Goal: Information Seeking & Learning: Learn about a topic

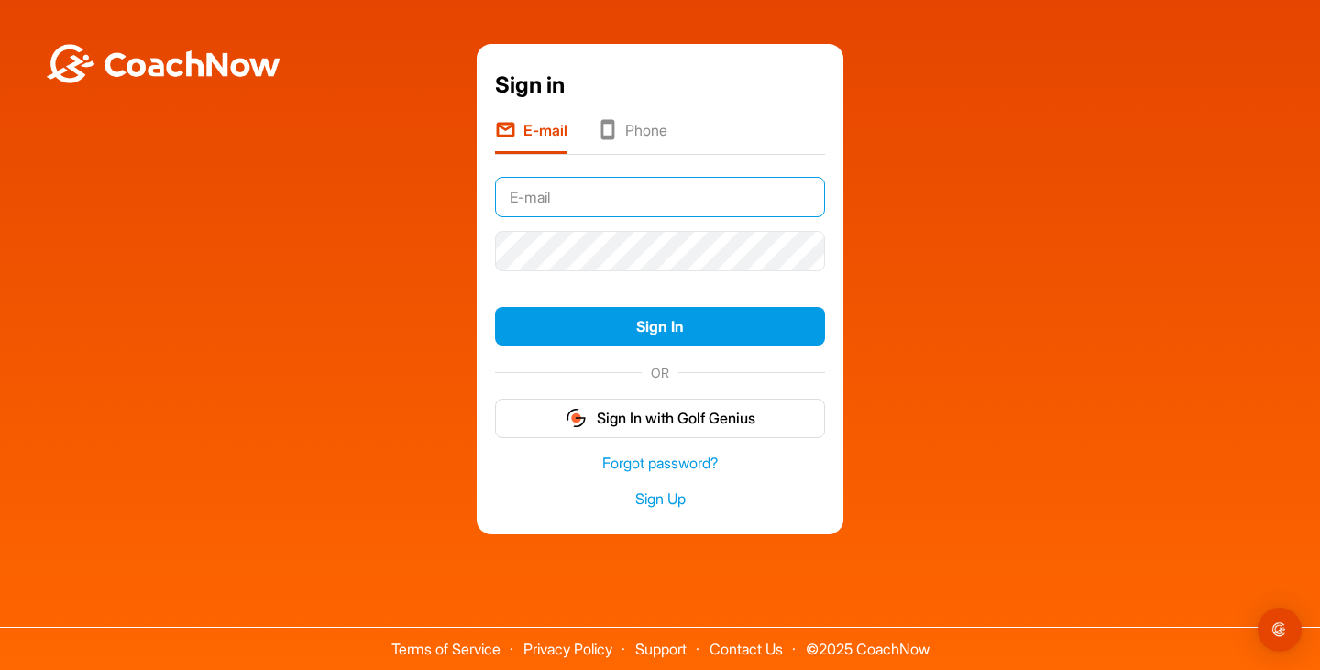
click at [611, 205] on input "text" at bounding box center [660, 197] width 330 height 40
type input "[EMAIL_ADDRESS][PERSON_NAME][DOMAIN_NAME]"
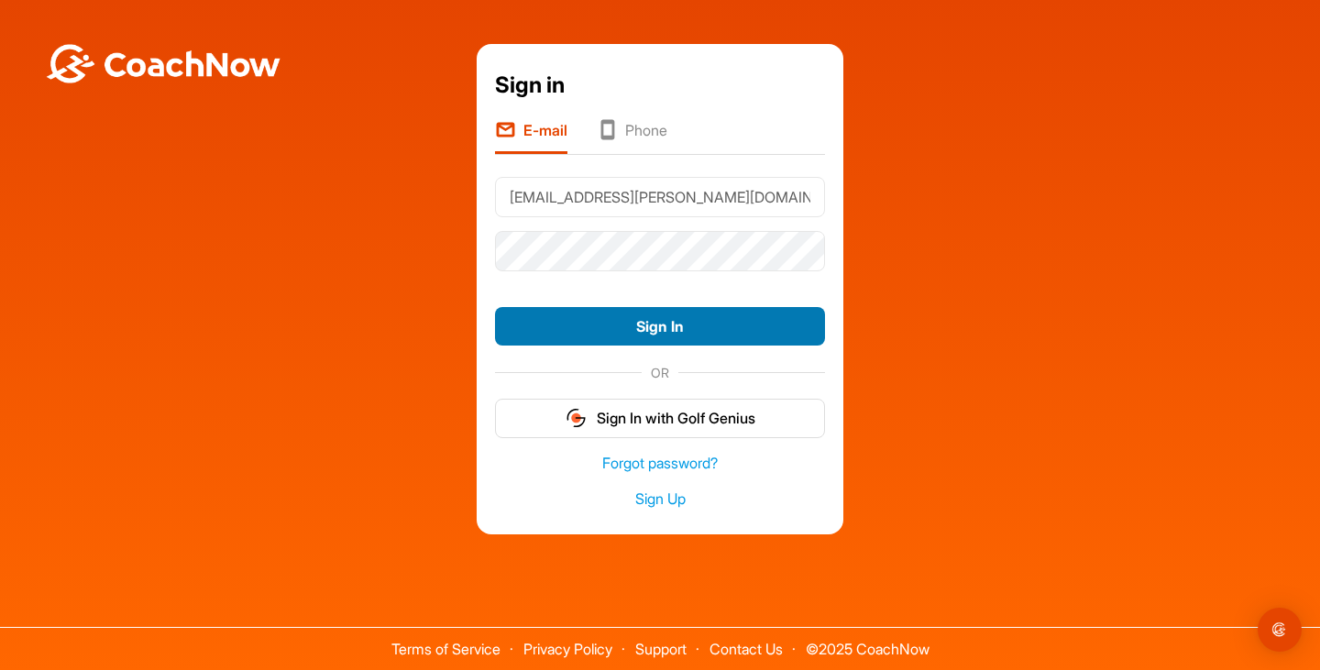
click at [579, 335] on button "Sign In" at bounding box center [660, 326] width 330 height 39
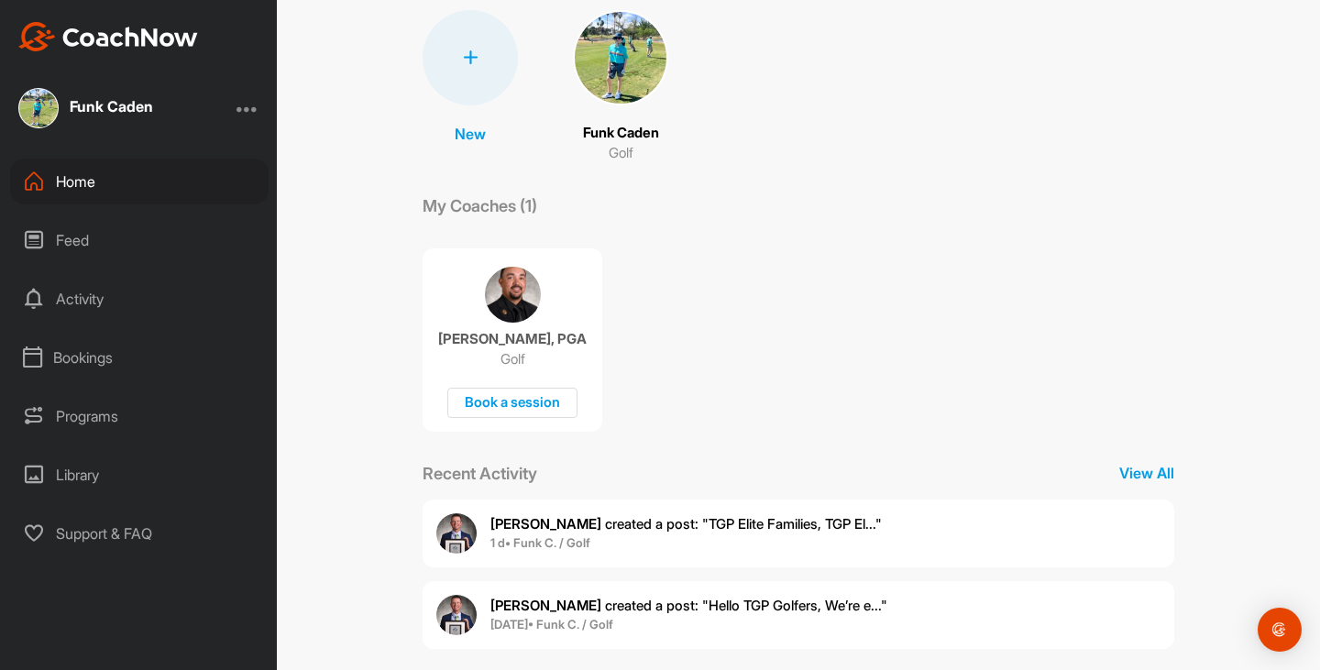
scroll to position [156, 0]
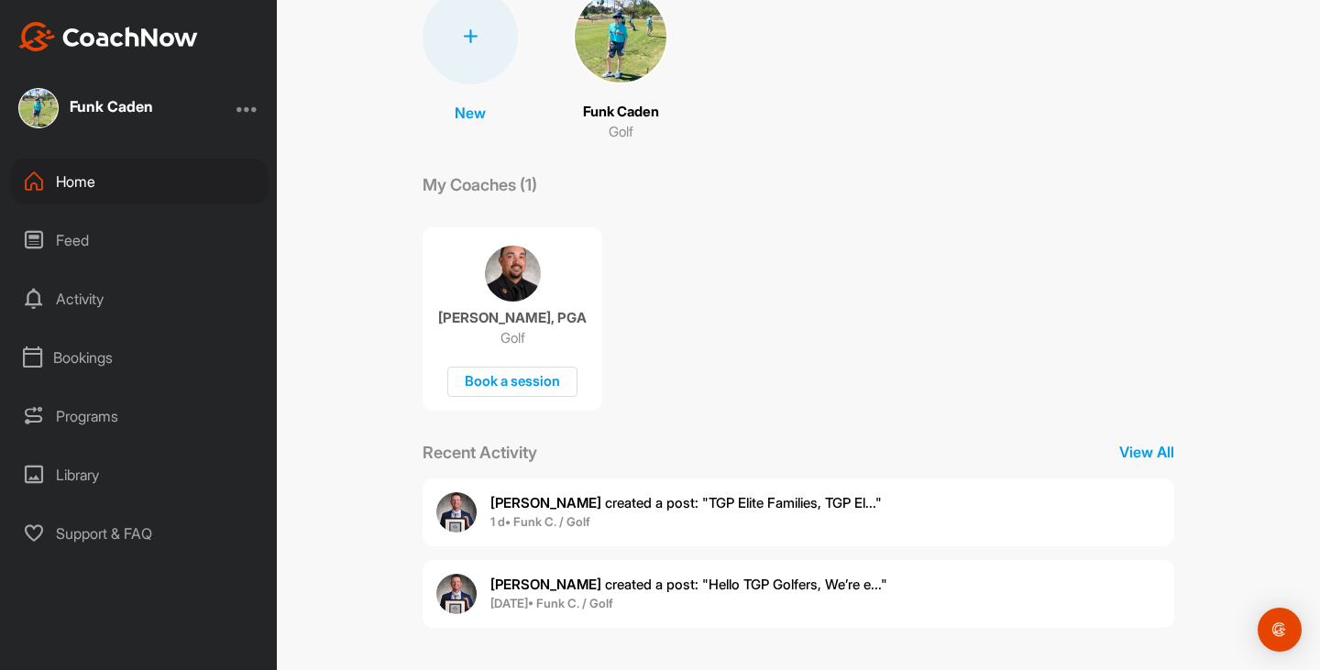
click at [534, 512] on p "Justin B. created a post : "TGP Elite Families, TGP El..."" at bounding box center [685, 503] width 391 height 21
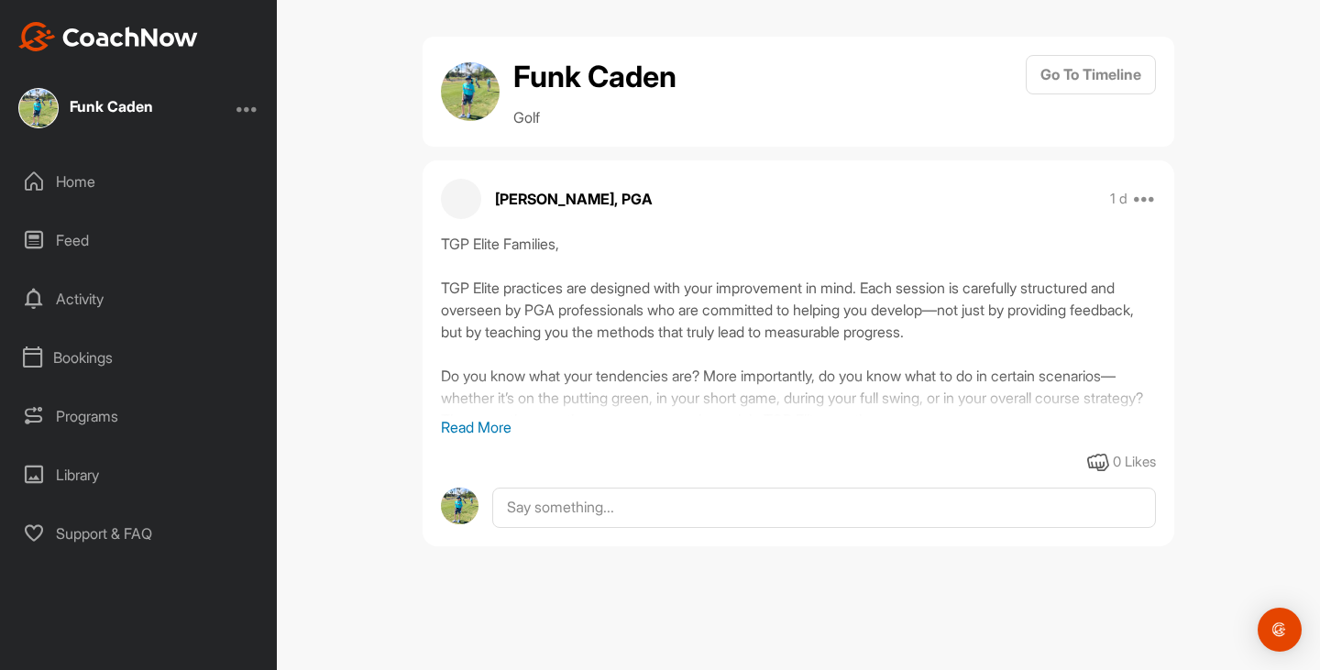
click at [496, 434] on p "Read More" at bounding box center [798, 427] width 715 height 22
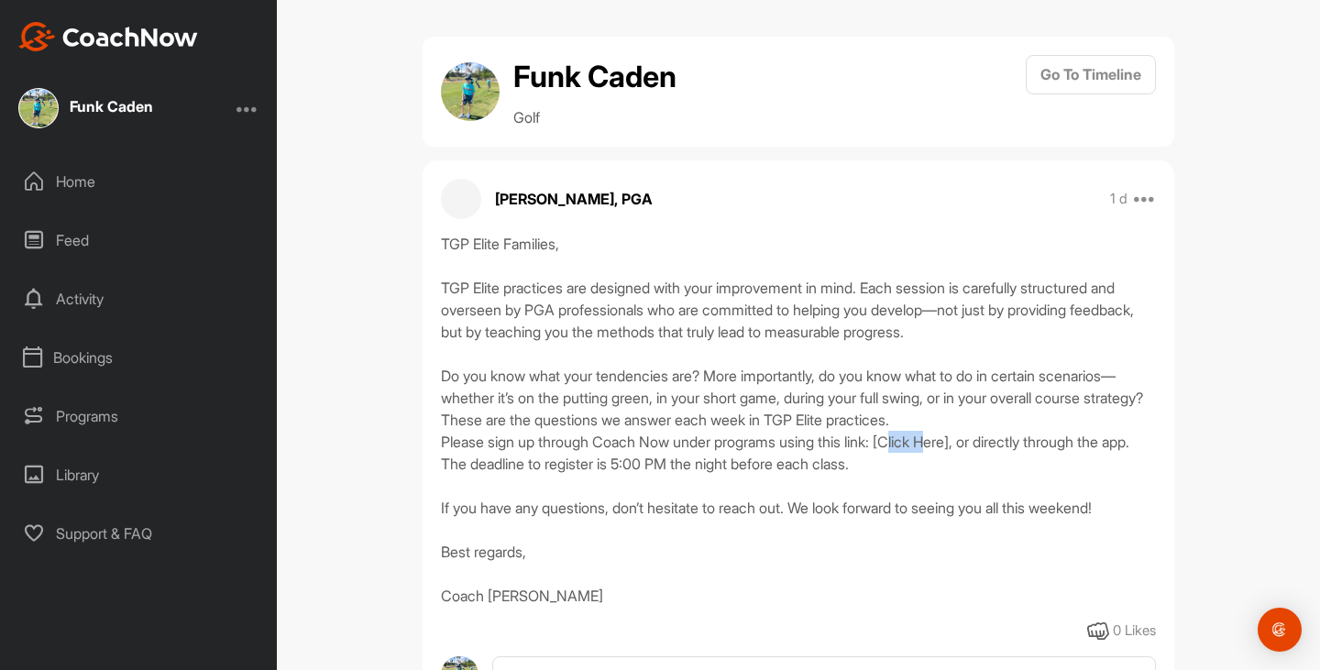
drag, startPoint x: 910, startPoint y: 437, endPoint x: 952, endPoint y: 438, distance: 41.3
click at [952, 438] on div "TGP Elite Families, TGP Elite practices are designed with your improvement in m…" at bounding box center [798, 420] width 715 height 374
click at [953, 446] on div "TGP Elite Families, TGP Elite practices are designed with your improvement in m…" at bounding box center [798, 420] width 715 height 374
click at [939, 441] on div "TGP Elite Families, TGP Elite practices are designed with your improvement in m…" at bounding box center [798, 420] width 715 height 374
click at [938, 441] on div "TGP Elite Families, TGP Elite practices are designed with your improvement in m…" at bounding box center [798, 420] width 715 height 374
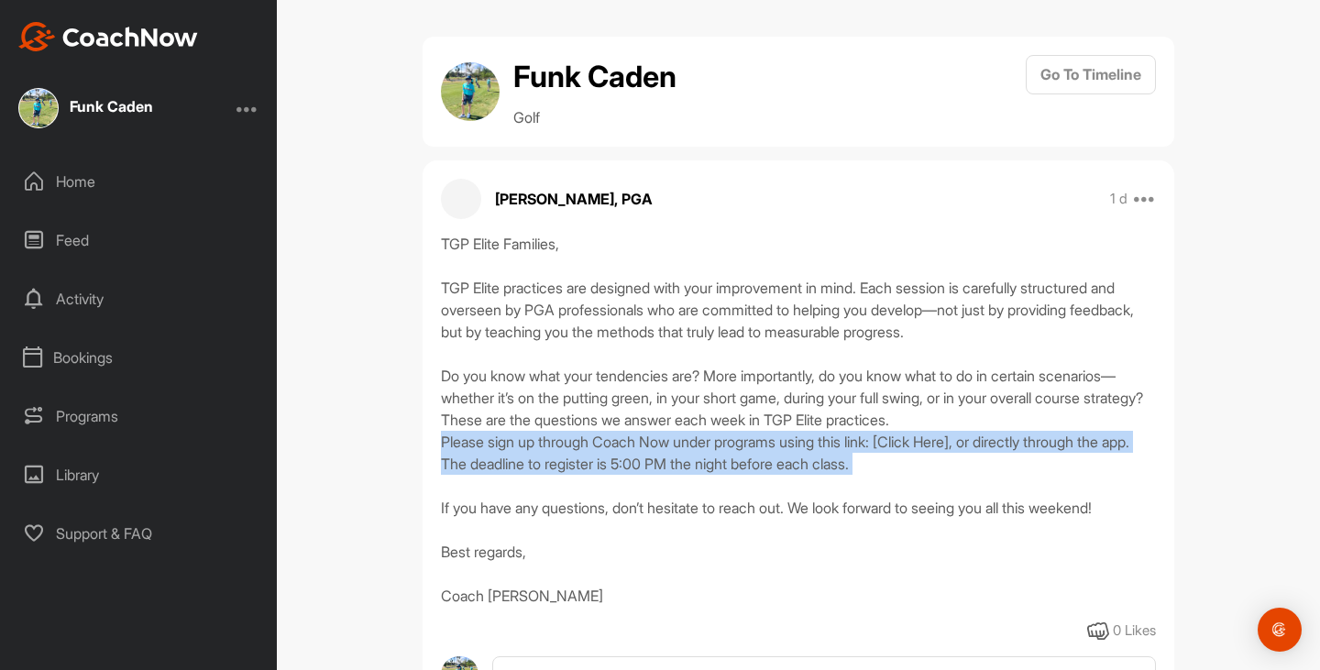
click at [938, 441] on div "TGP Elite Families, TGP Elite practices are designed with your improvement in m…" at bounding box center [798, 420] width 715 height 374
click at [943, 475] on div "TGP Elite Families, TGP Elite practices are designed with your improvement in m…" at bounding box center [798, 420] width 715 height 374
click at [978, 468] on div "TGP Elite Families, TGP Elite practices are designed with your improvement in m…" at bounding box center [798, 420] width 715 height 374
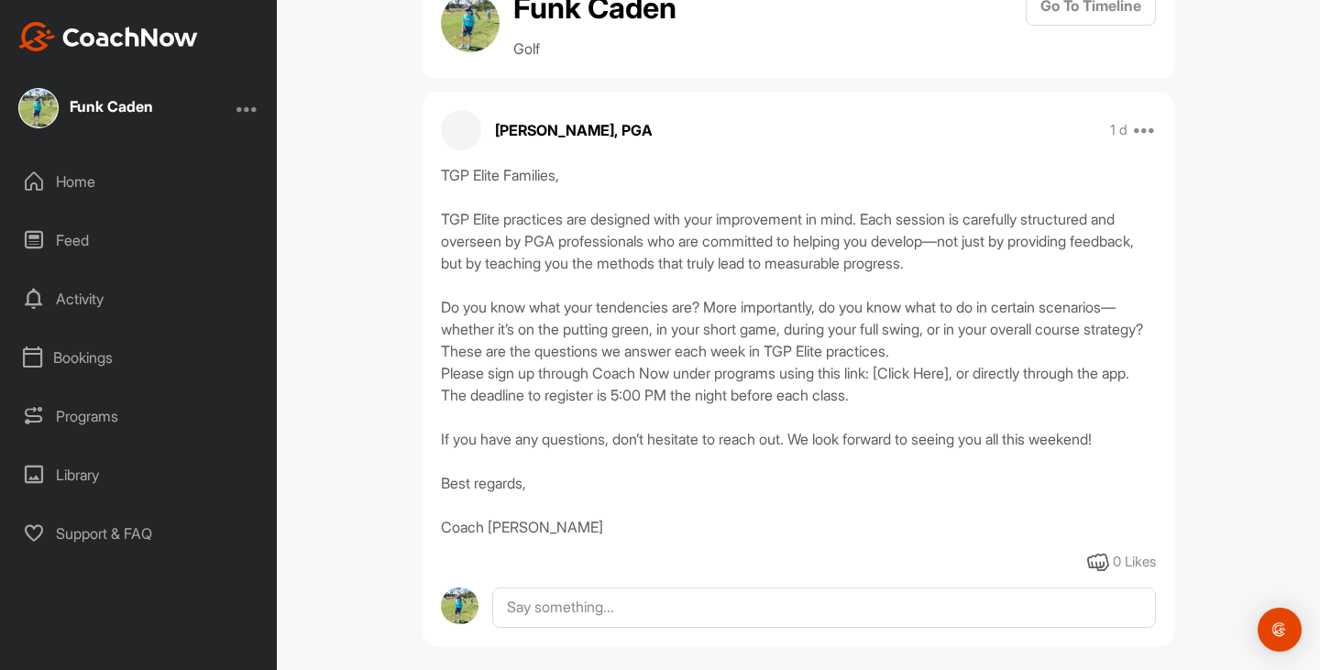
scroll to position [86, 0]
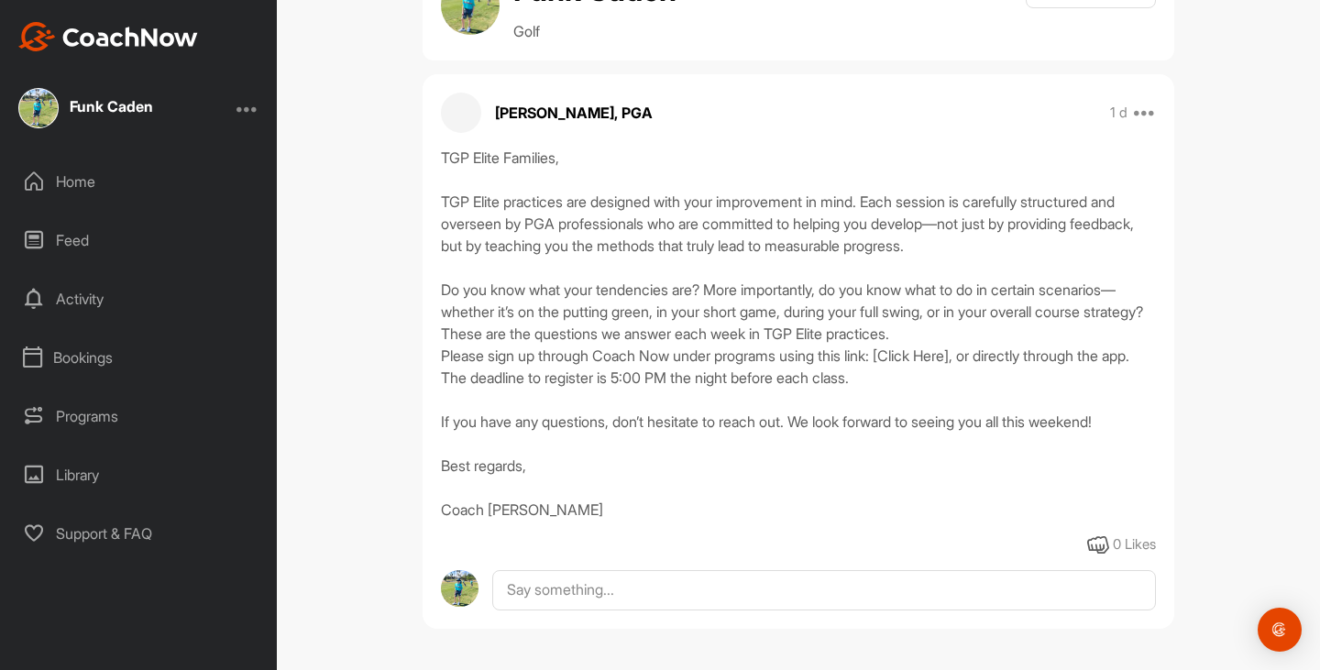
click at [1129, 536] on div "0 Likes" at bounding box center [1134, 544] width 43 height 21
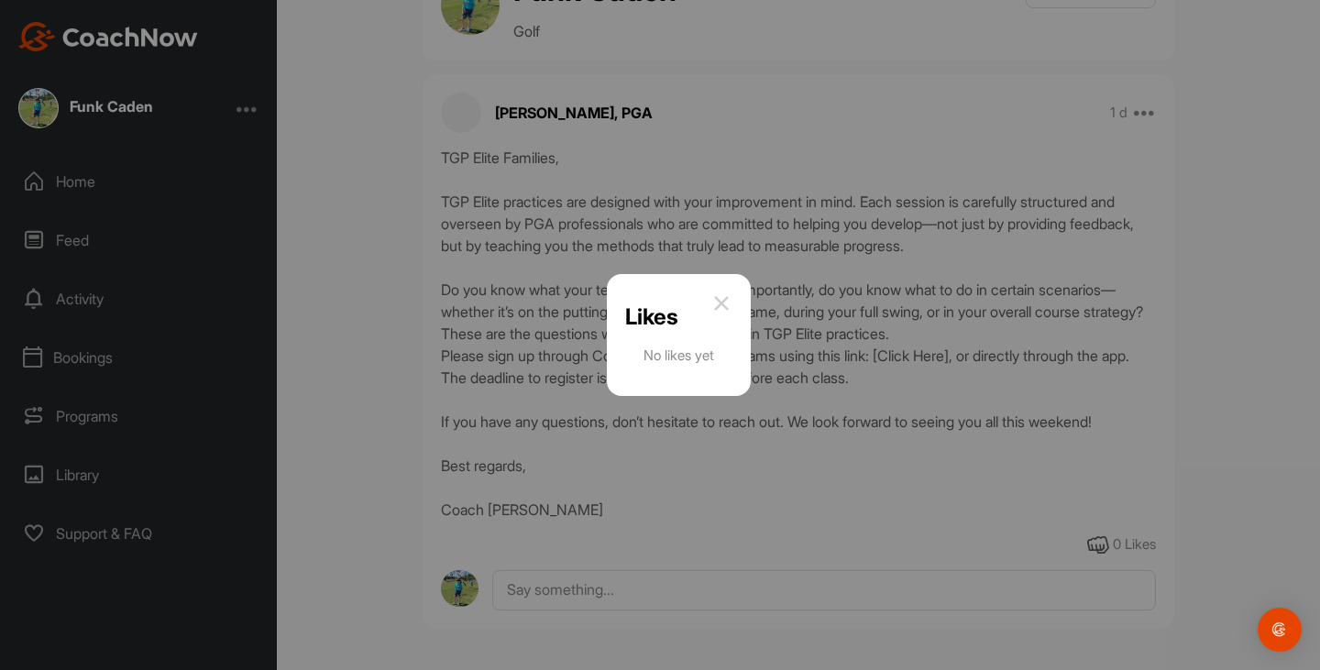
click at [723, 303] on img at bounding box center [722, 303] width 22 height 22
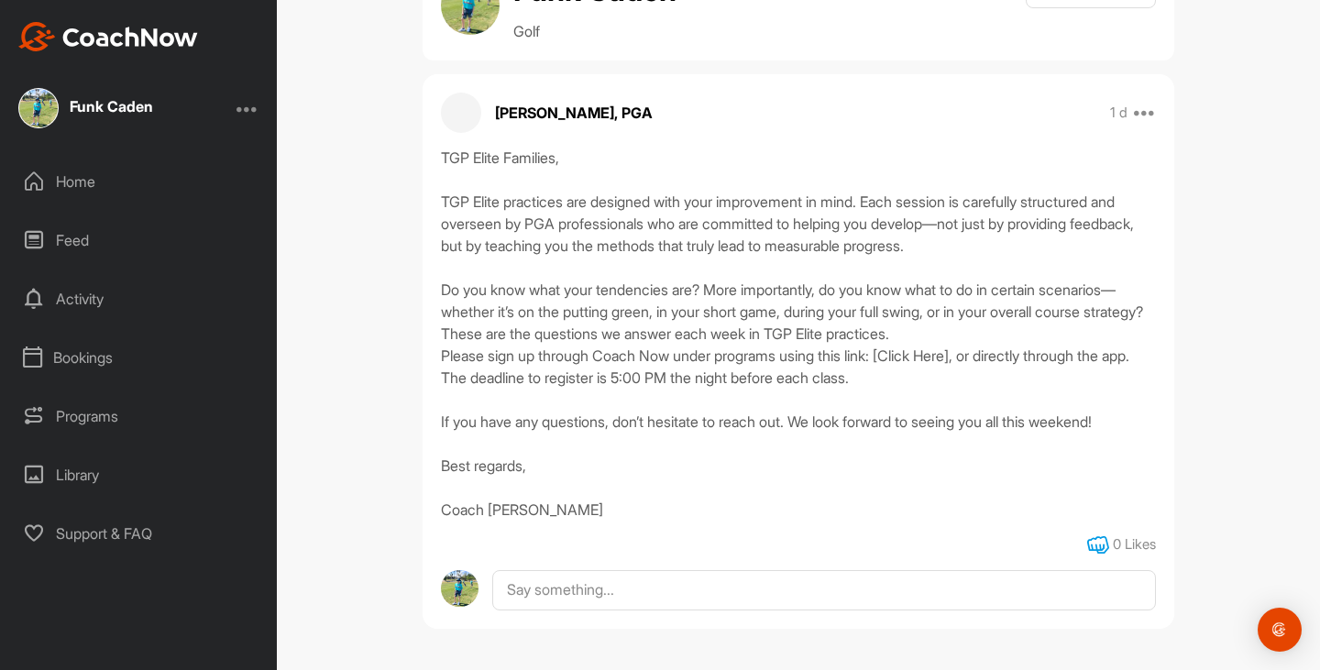
click at [1087, 545] on icon at bounding box center [1098, 545] width 22 height 22
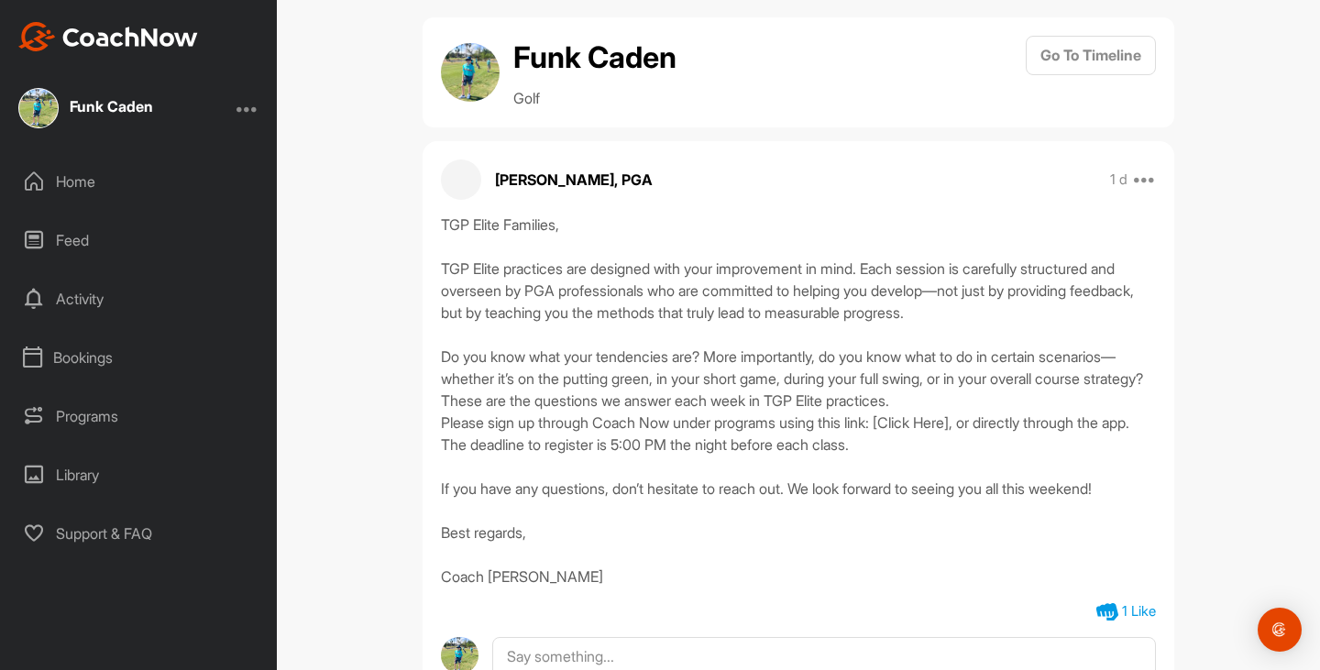
scroll to position [0, 0]
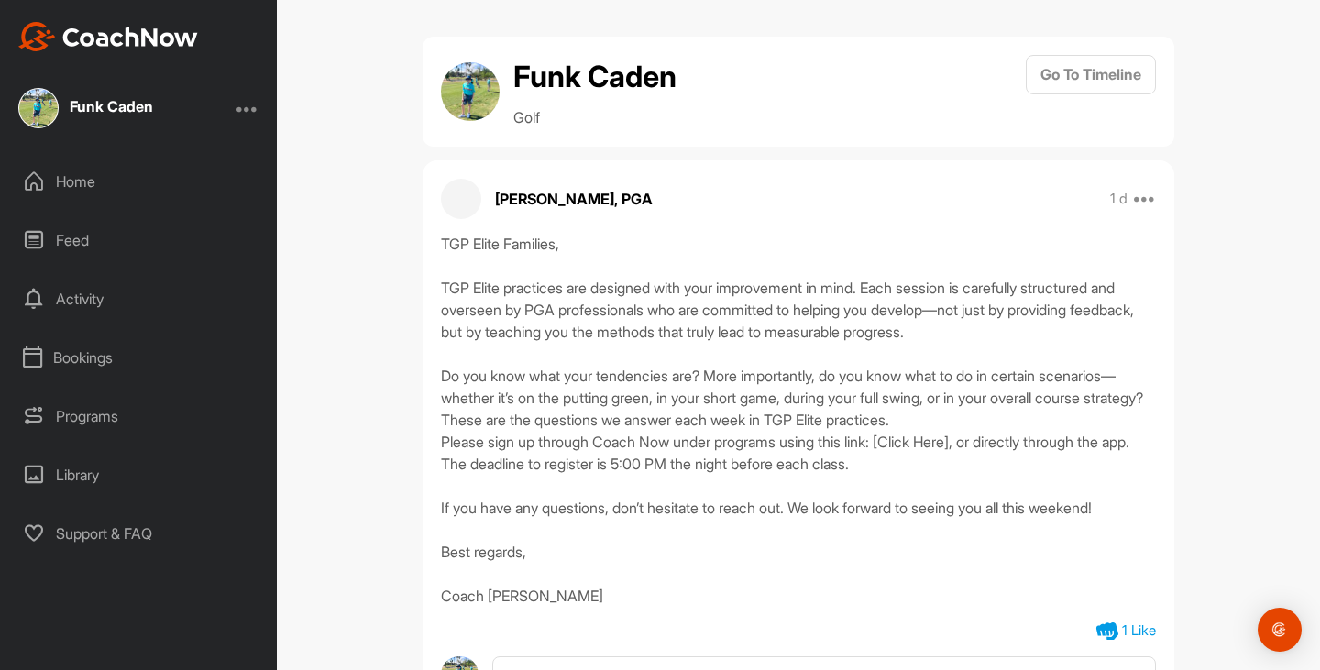
click at [117, 105] on div "Funk Caden" at bounding box center [111, 106] width 83 height 15
click at [94, 179] on div "Home" at bounding box center [139, 182] width 259 height 46
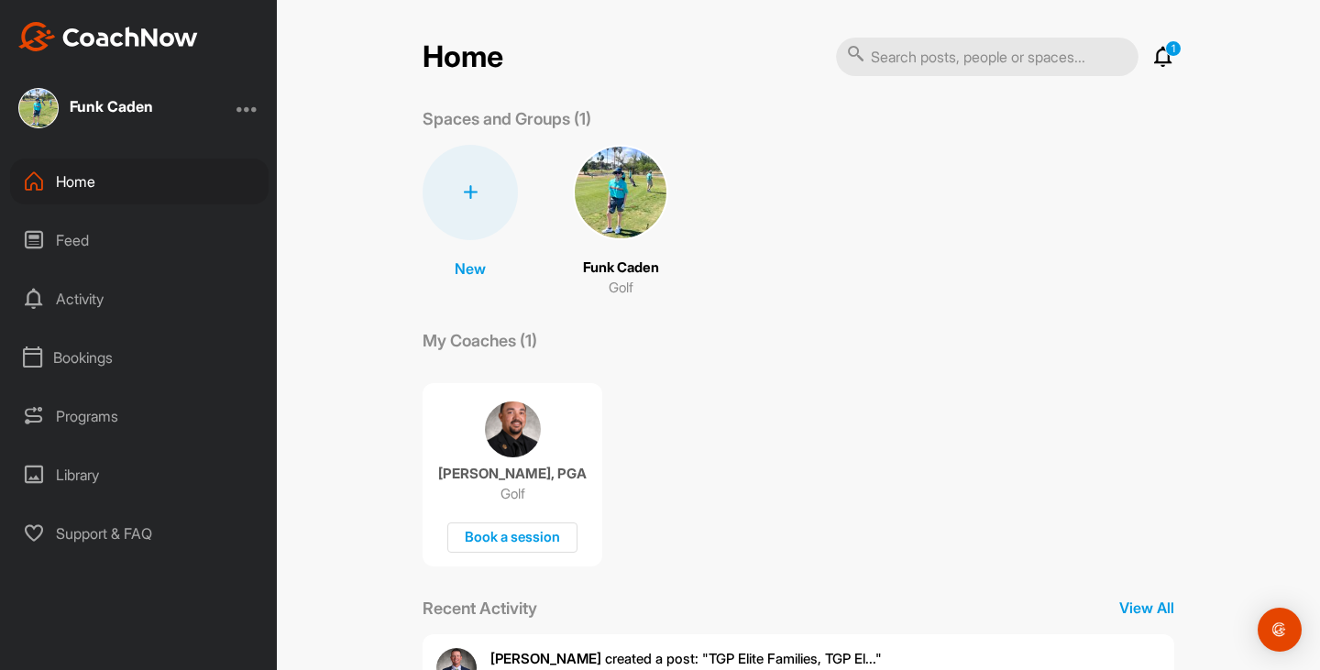
click at [249, 114] on div at bounding box center [248, 108] width 22 height 22
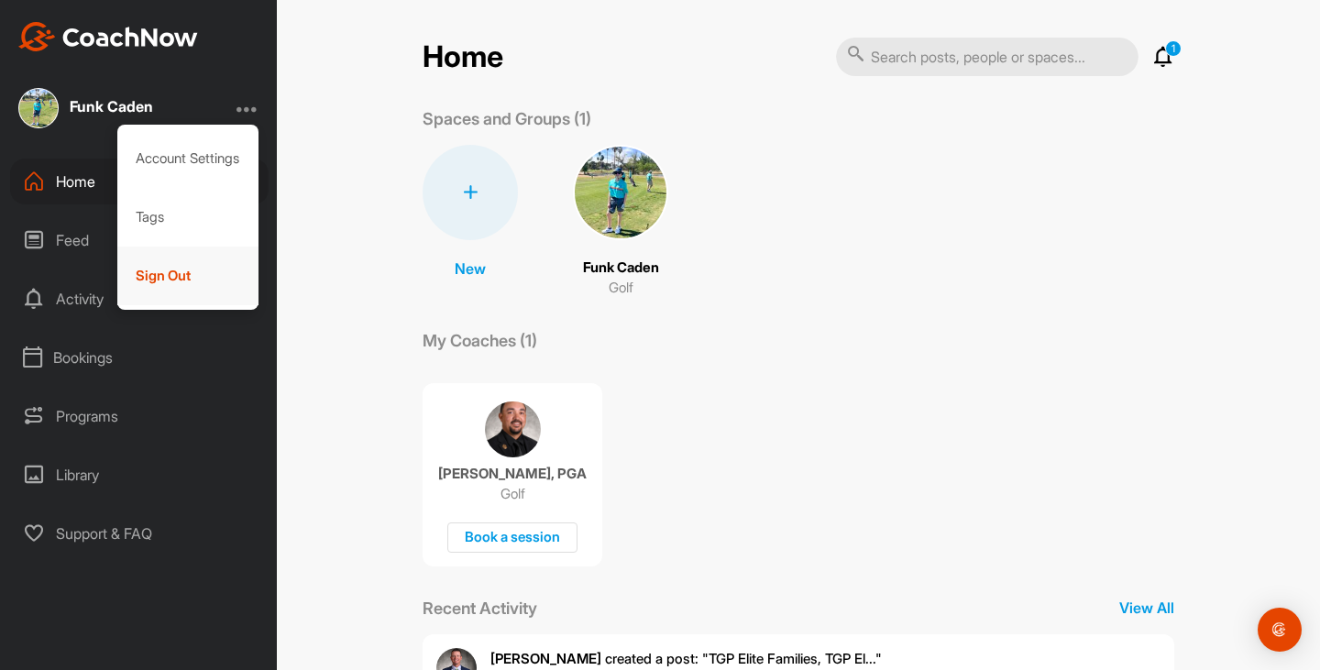
click at [220, 286] on div "Sign Out" at bounding box center [188, 276] width 142 height 59
